Goal: Task Accomplishment & Management: Manage account settings

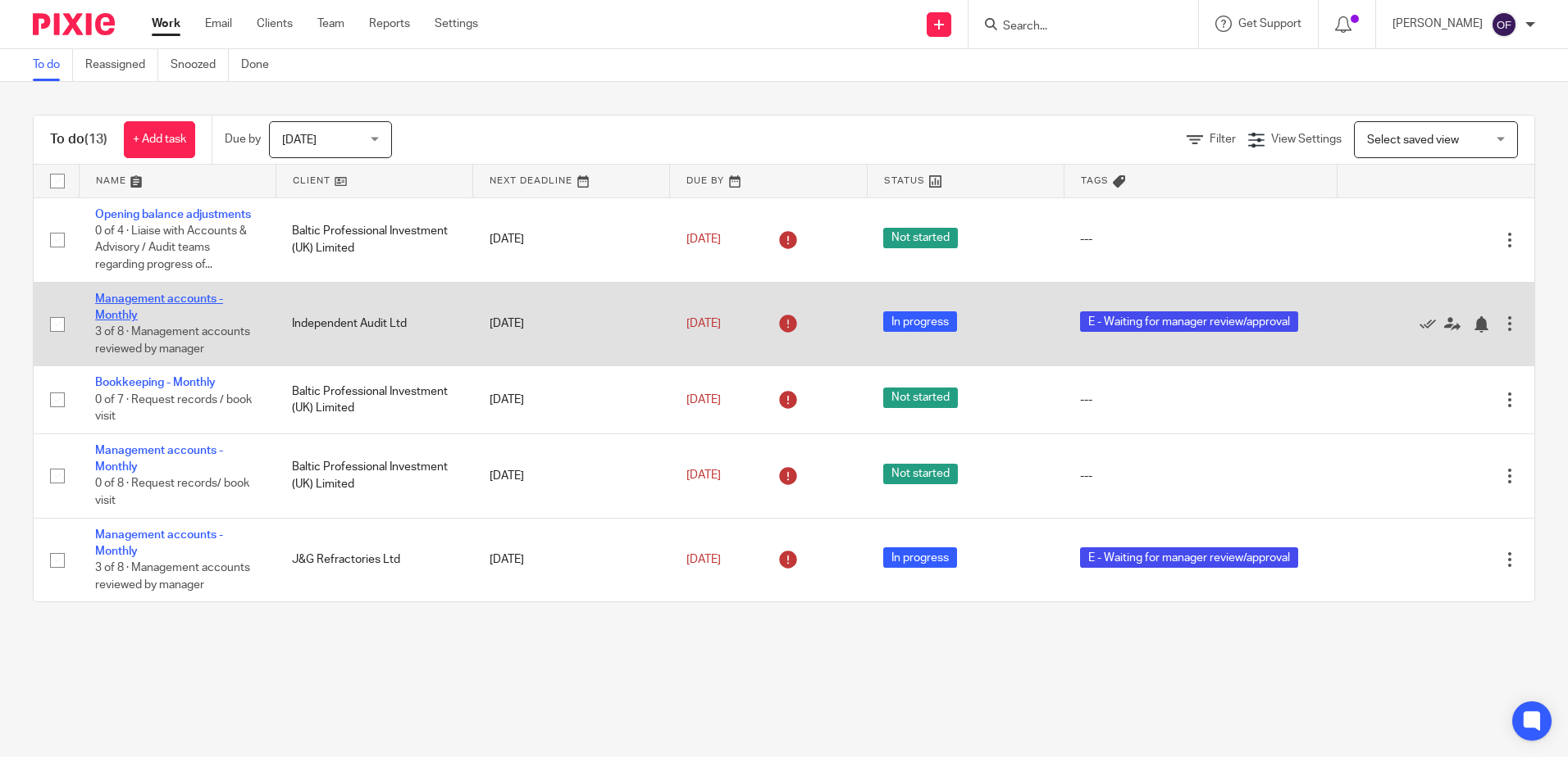
click at [162, 300] on link "Management accounts - Monthly" at bounding box center [159, 308] width 128 height 27
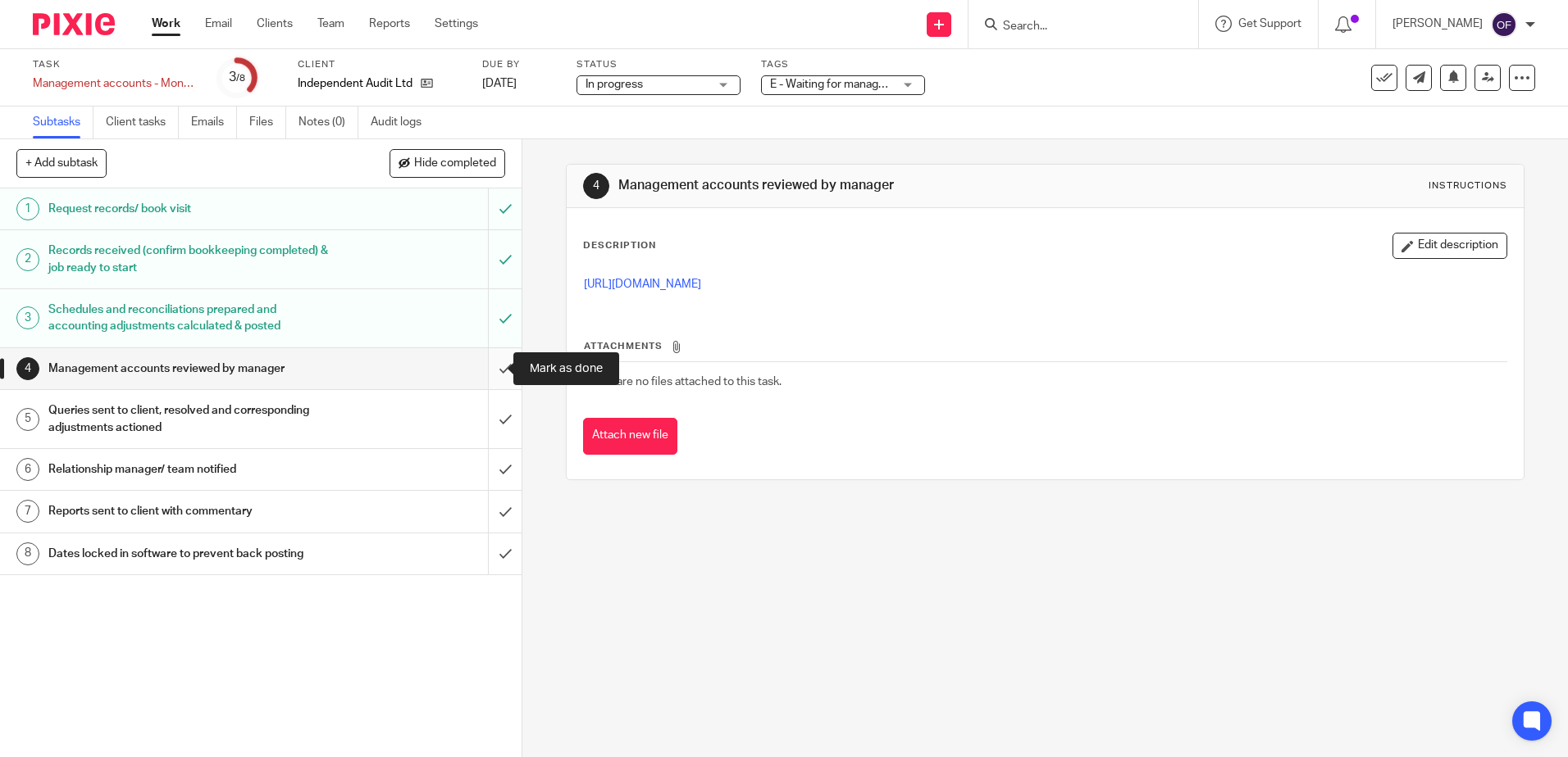
click at [491, 366] on input "submit" at bounding box center [260, 369] width 522 height 41
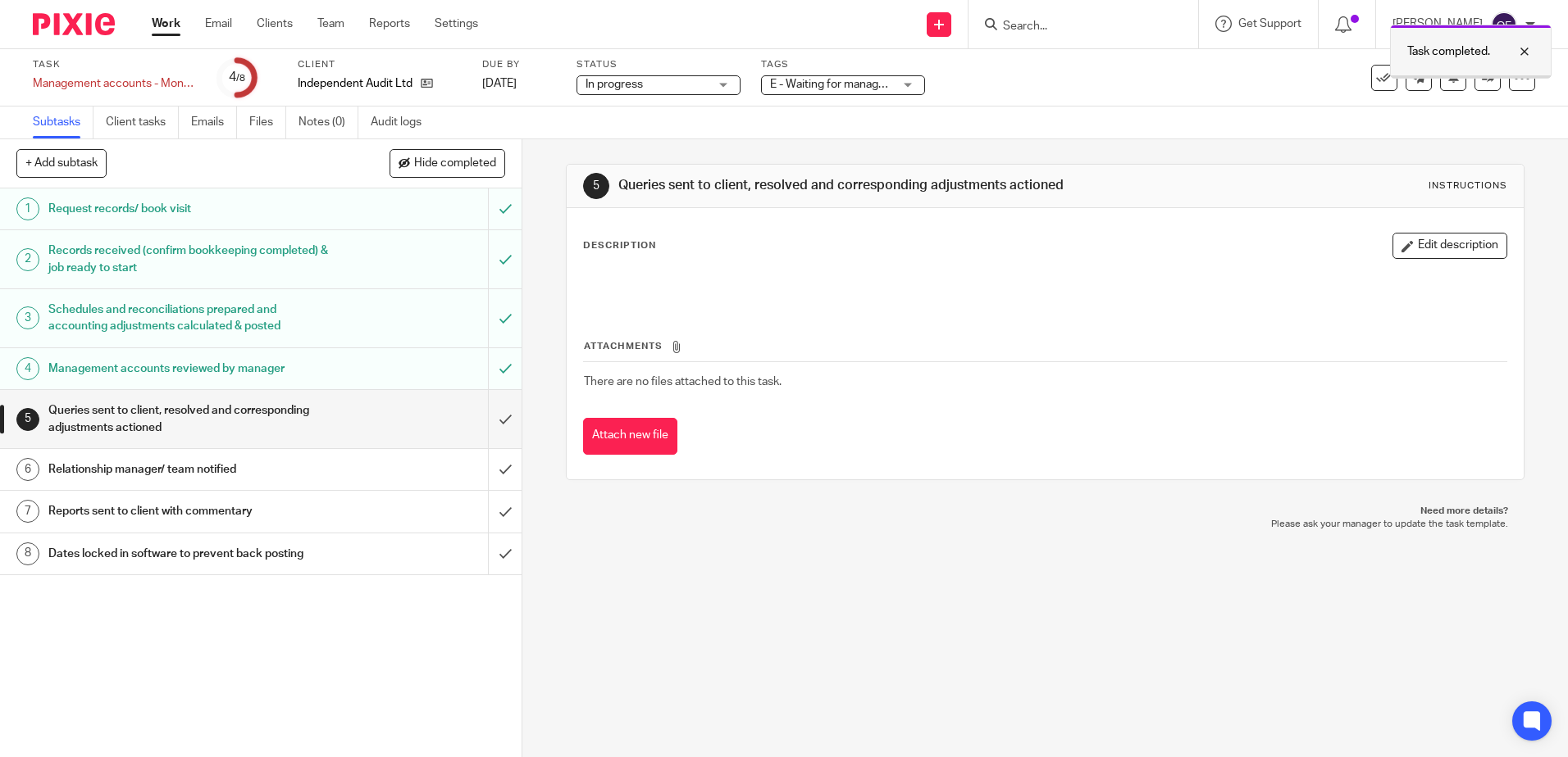
click at [1527, 49] on div at bounding box center [1512, 52] width 45 height 20
click at [1482, 78] on icon at bounding box center [1488, 77] width 12 height 12
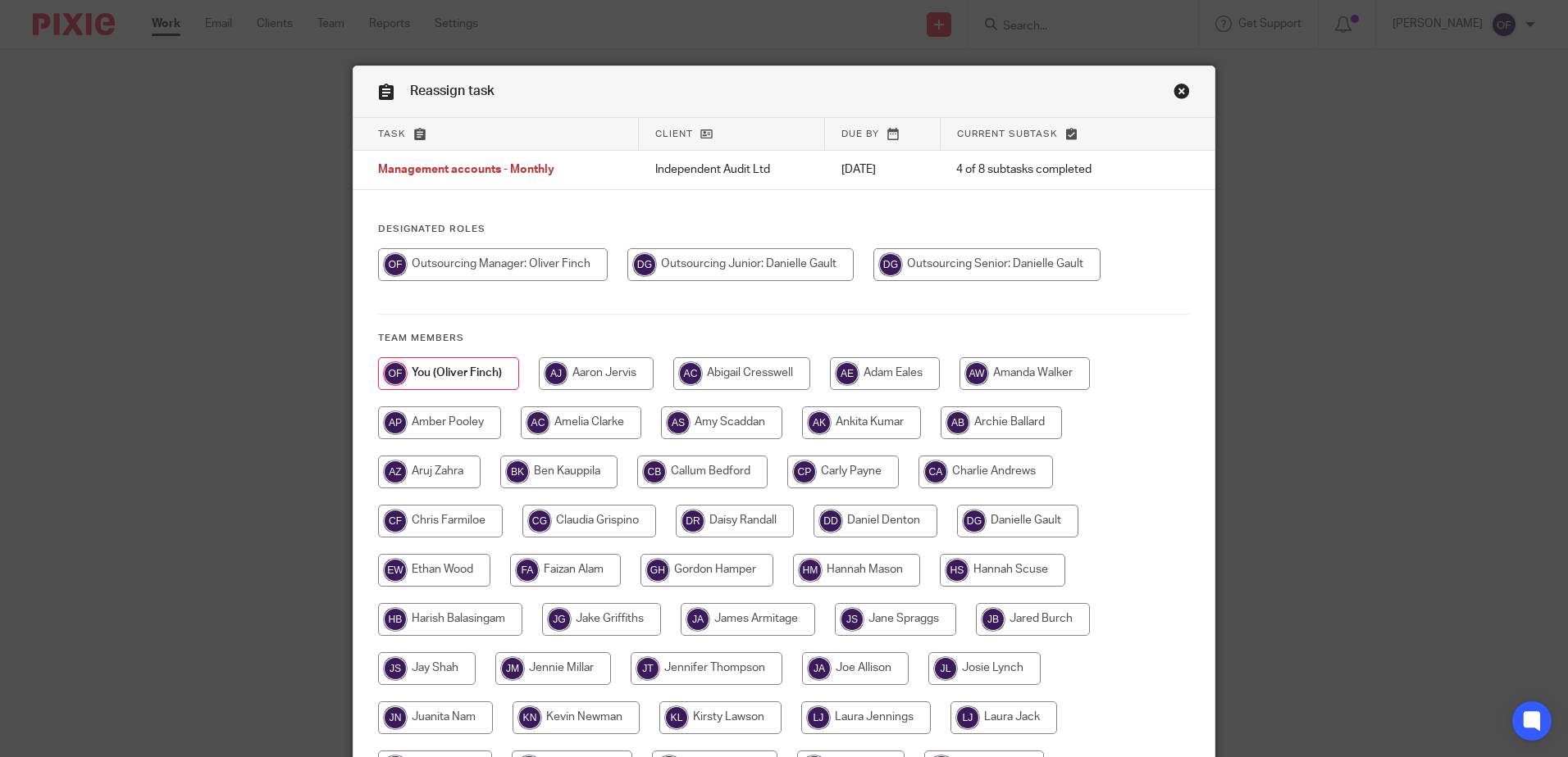
click at [963, 278] on input "radio" at bounding box center [987, 265] width 227 height 33
radio input "true"
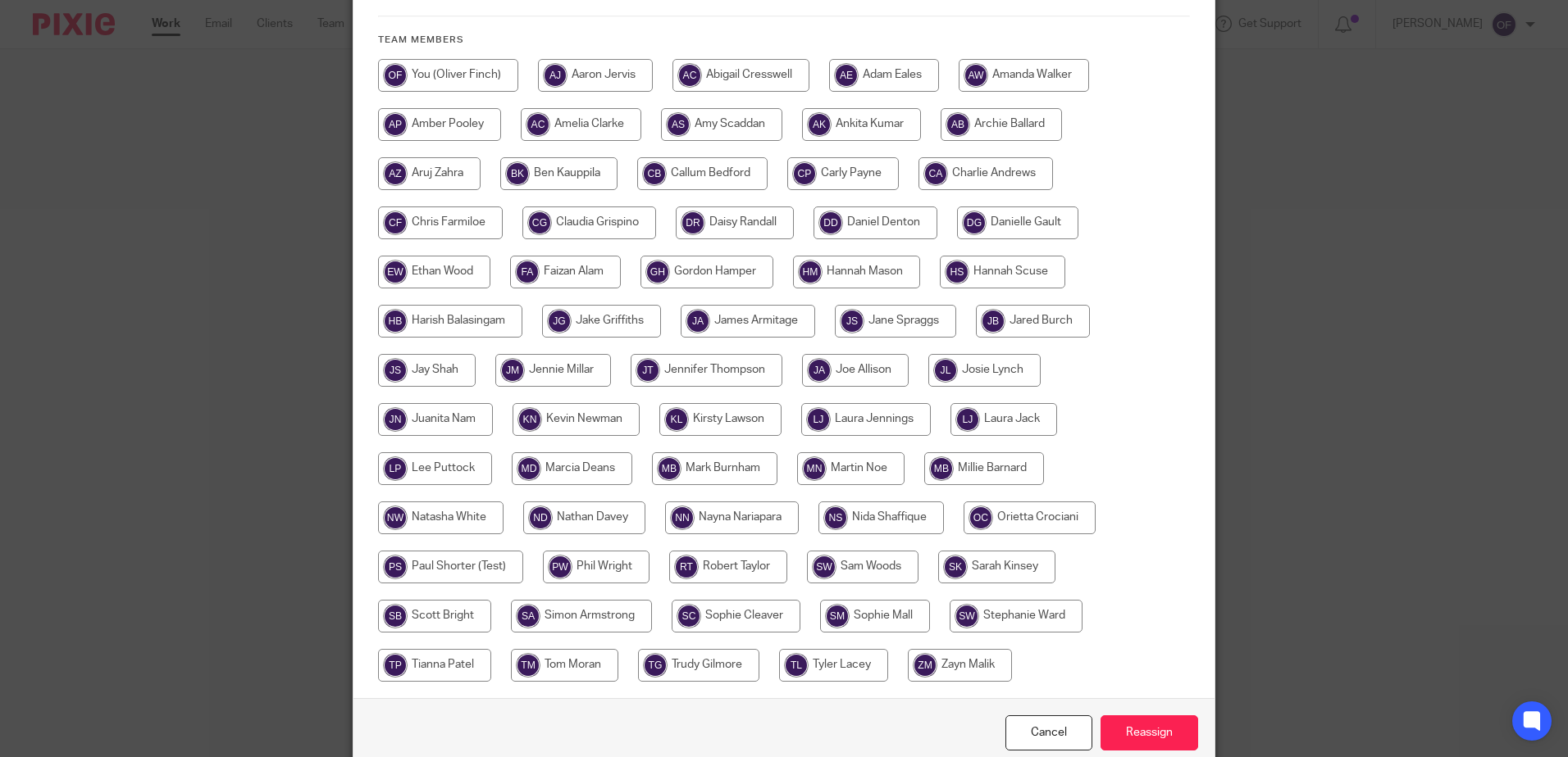
scroll to position [375, 0]
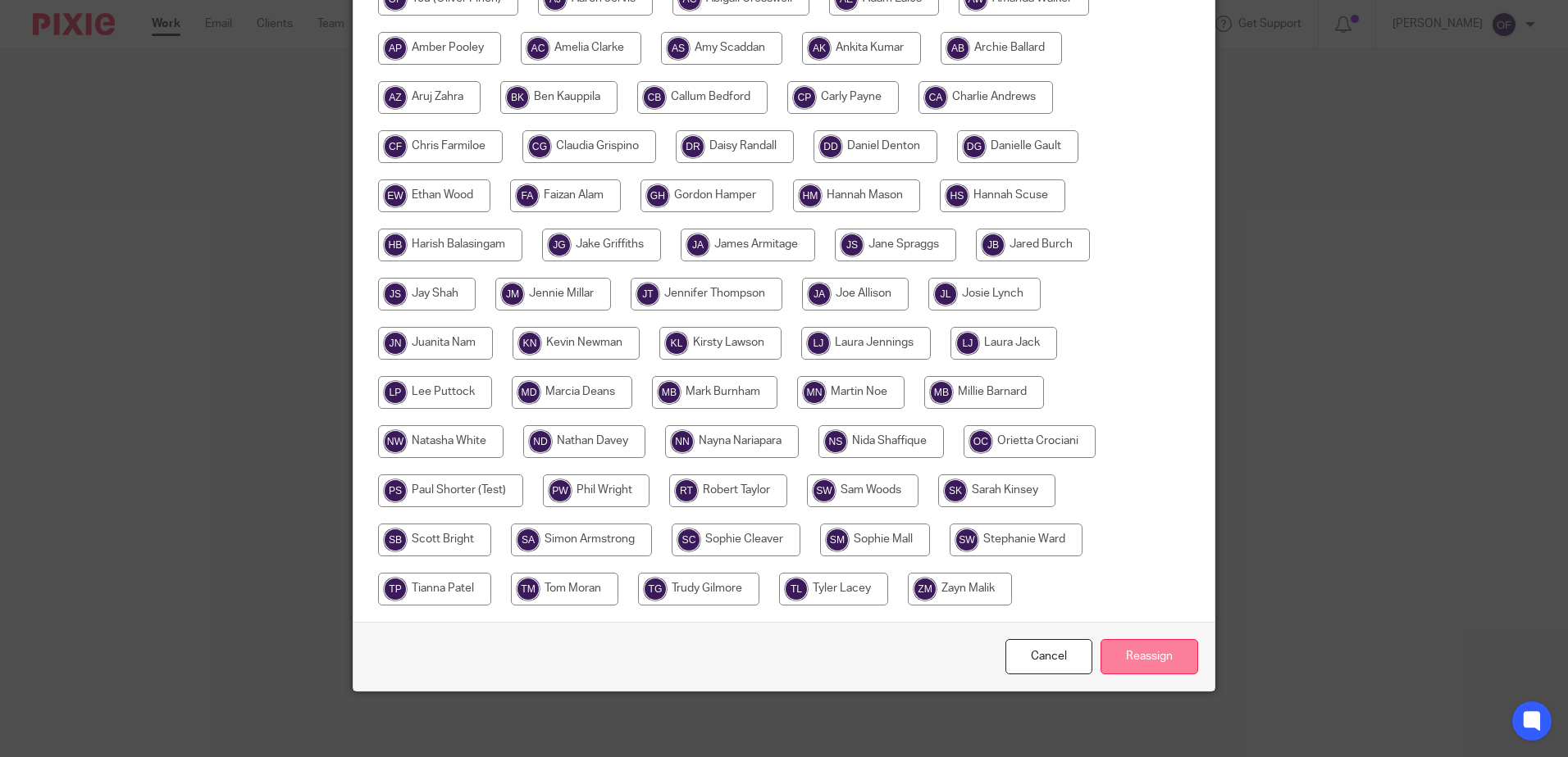
click at [1167, 655] on input "Reassign" at bounding box center [1149, 656] width 98 height 35
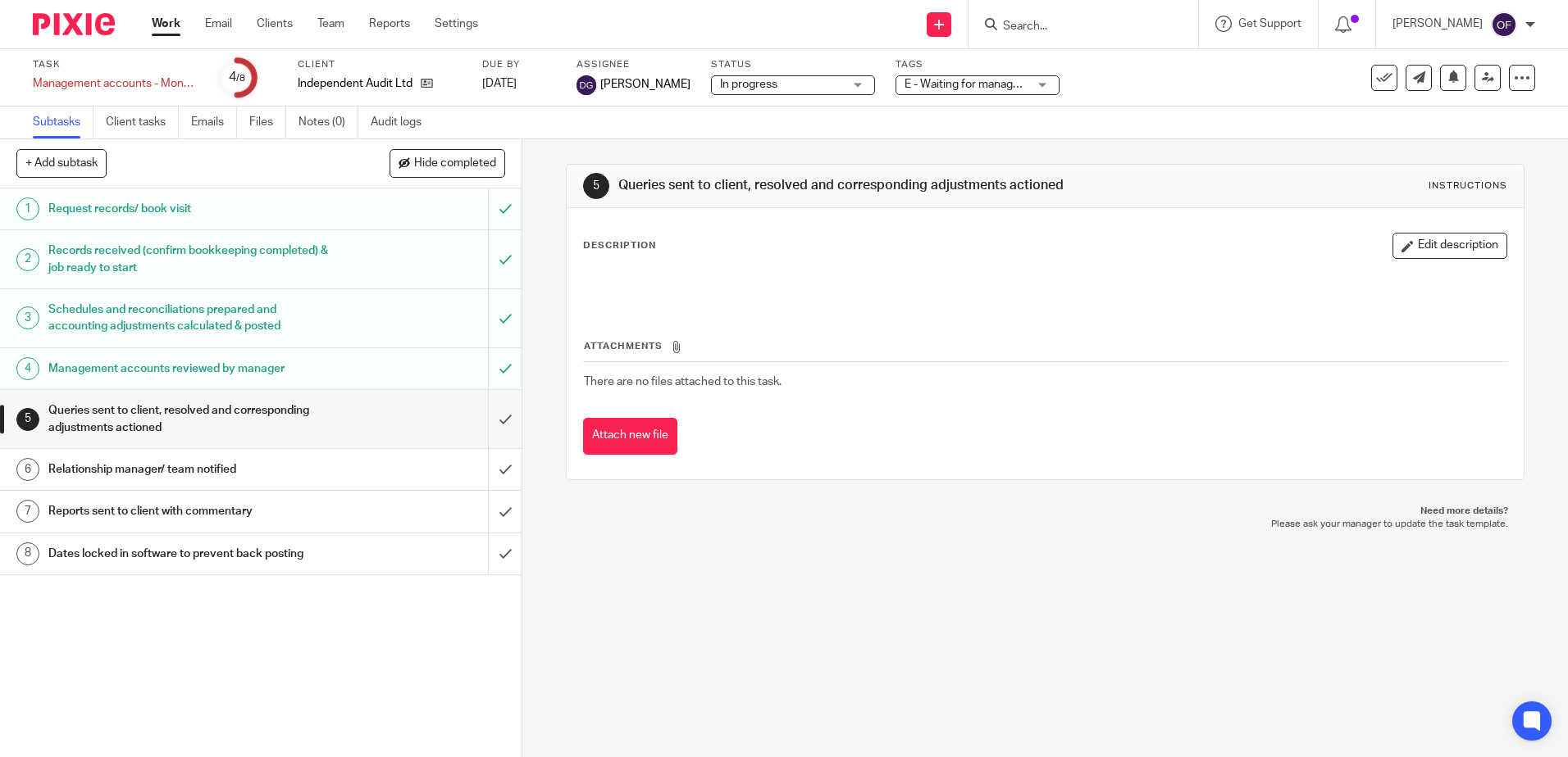
click at [171, 20] on link "Work" at bounding box center [165, 23] width 28 height 16
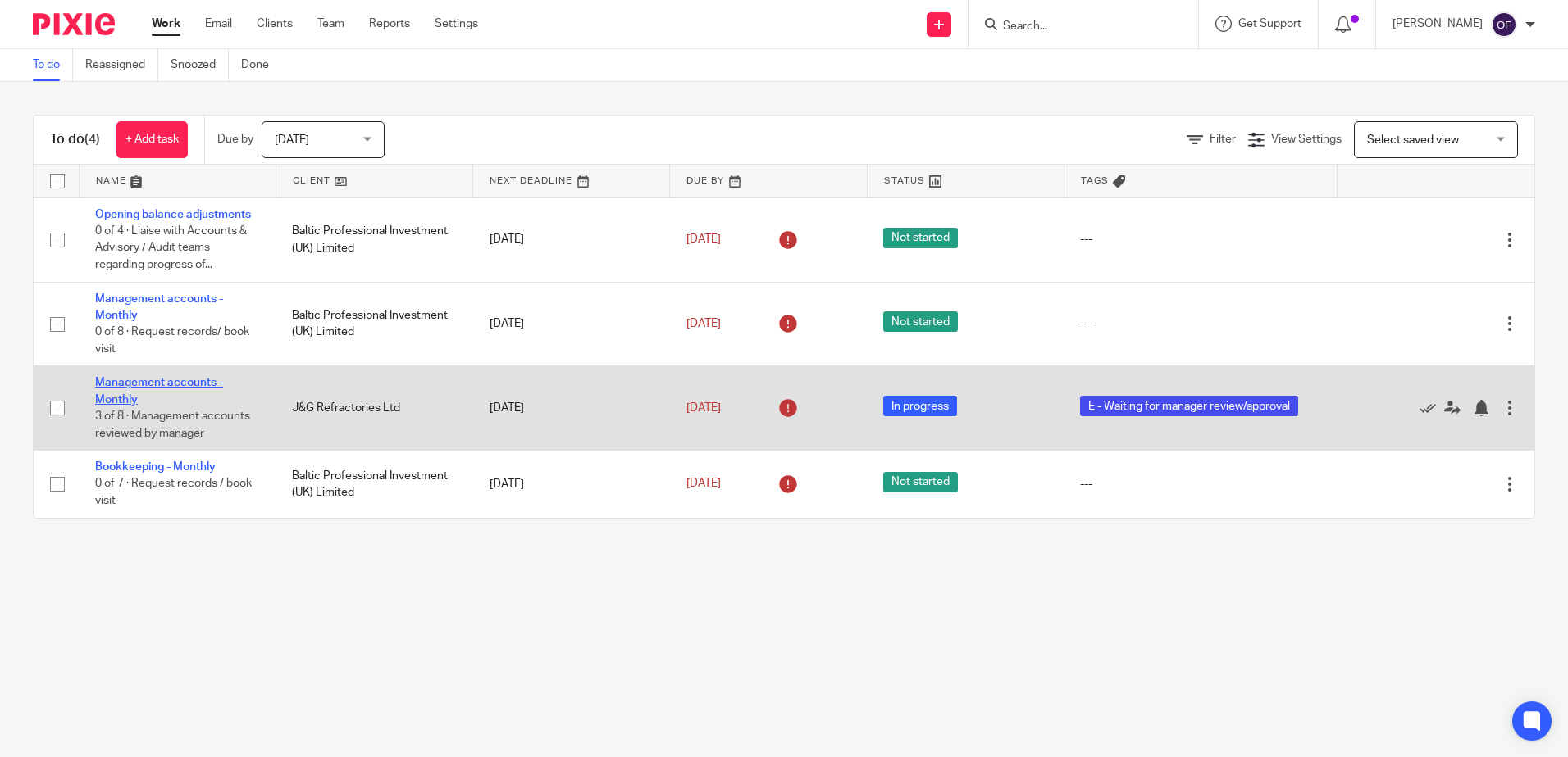
click at [183, 381] on link "Management accounts - Monthly" at bounding box center [159, 391] width 128 height 27
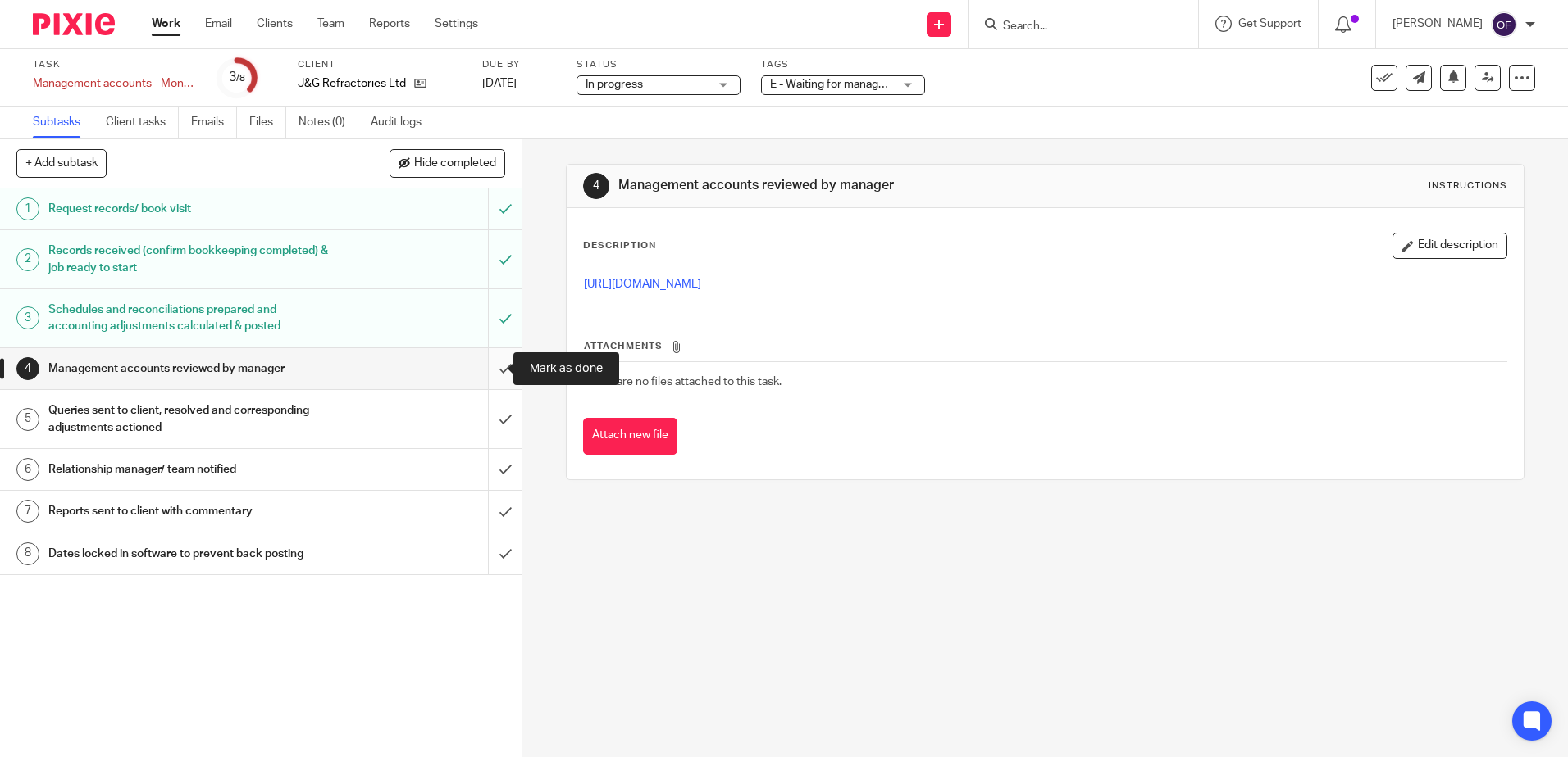
click at [491, 373] on input "submit" at bounding box center [260, 369] width 522 height 41
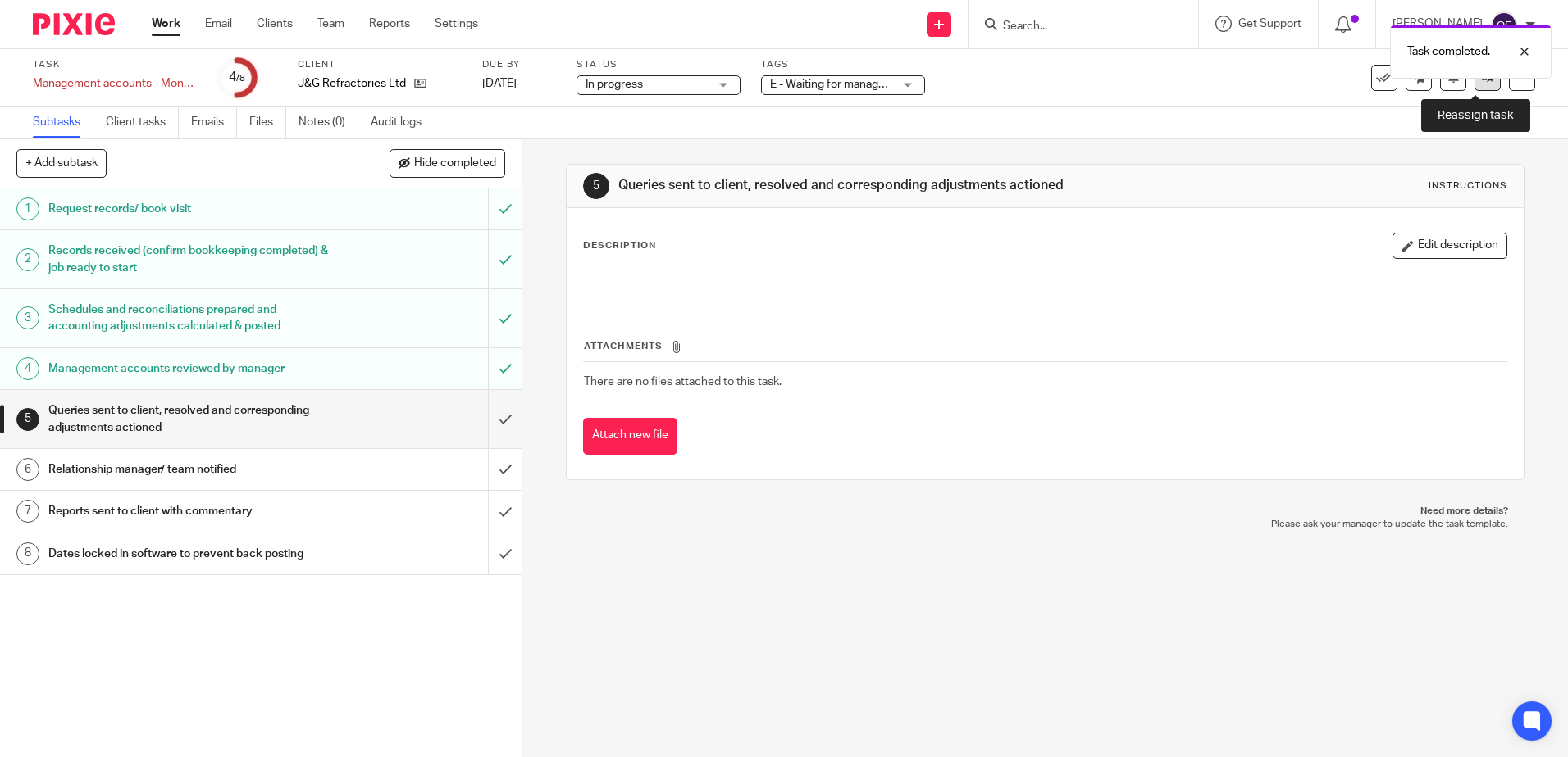
click at [1474, 87] on link at bounding box center [1487, 77] width 27 height 27
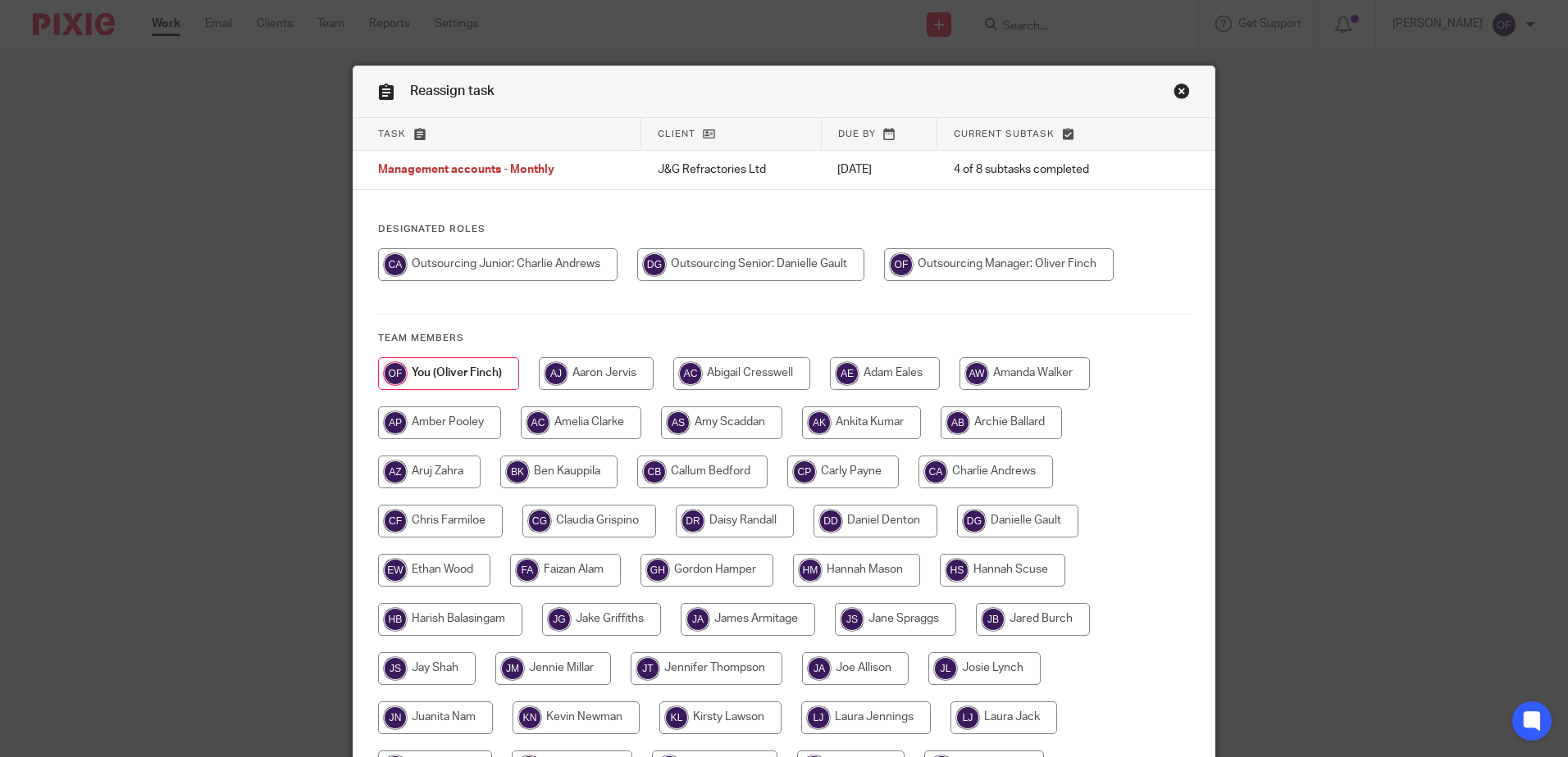
click at [732, 270] on input "radio" at bounding box center [750, 265] width 227 height 33
radio input "true"
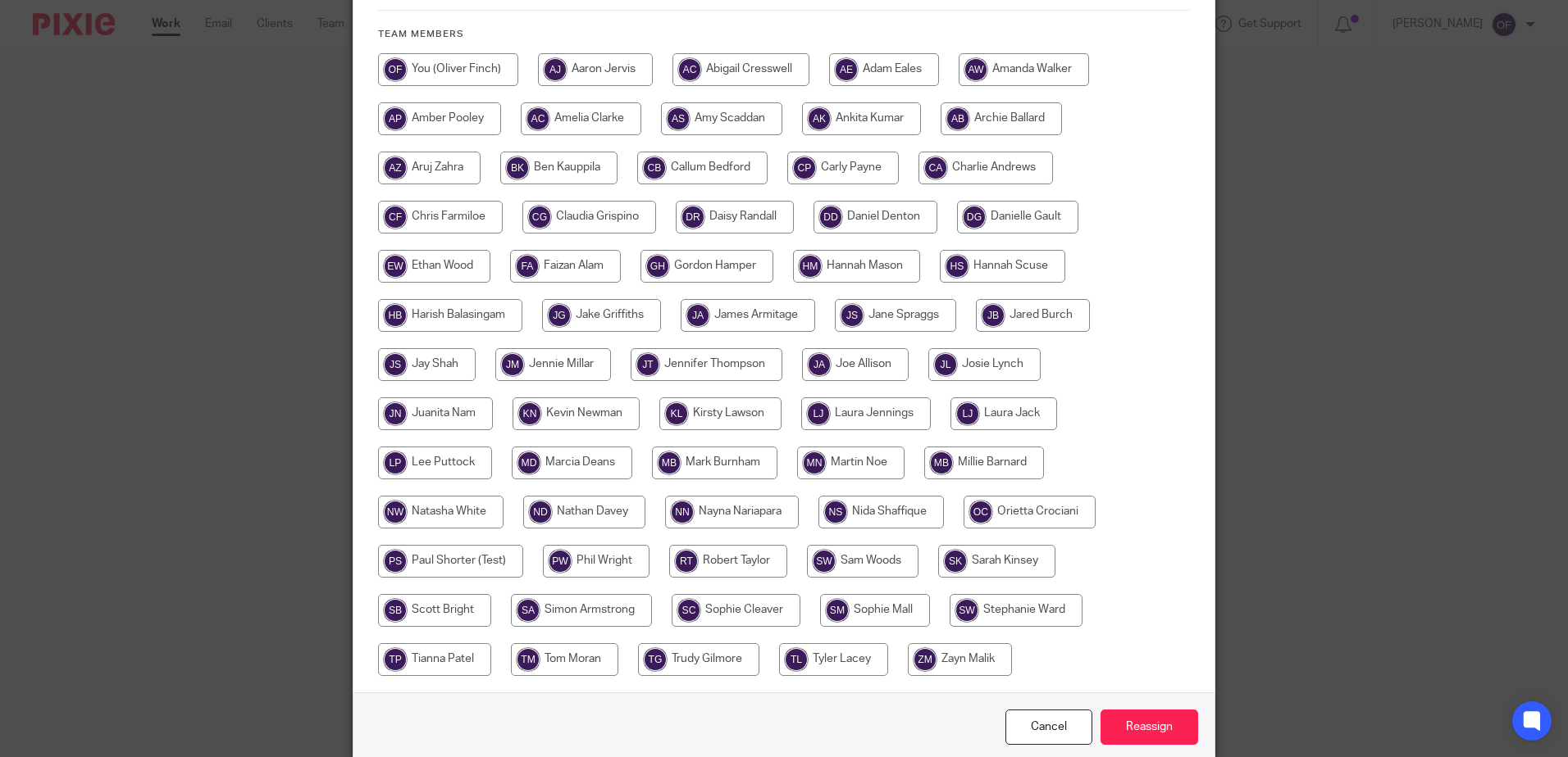
scroll to position [375, 0]
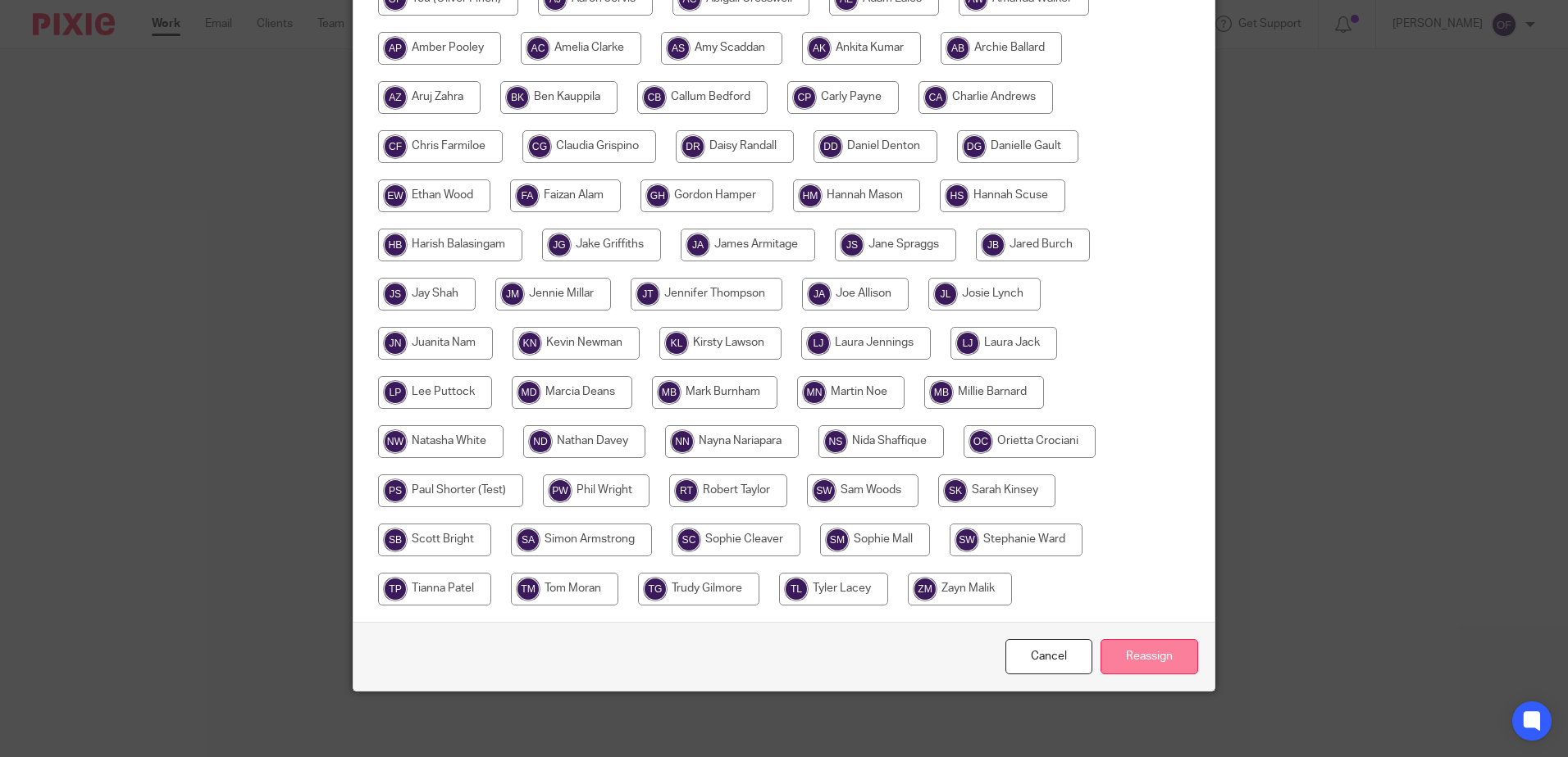
click at [1144, 653] on input "Reassign" at bounding box center [1149, 656] width 98 height 35
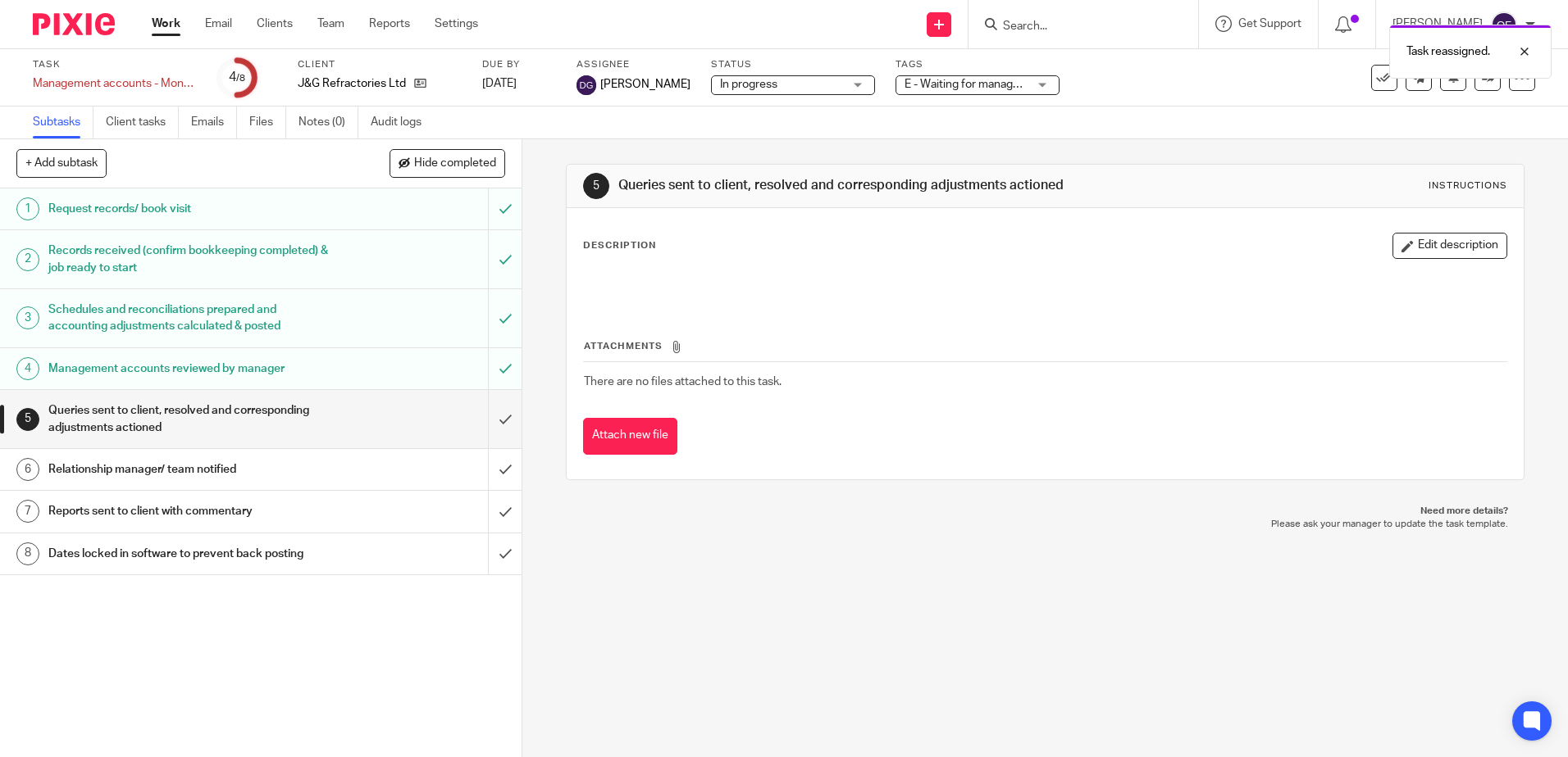
click at [174, 22] on link "Work" at bounding box center [165, 23] width 28 height 16
